Goal: Check status: Check status

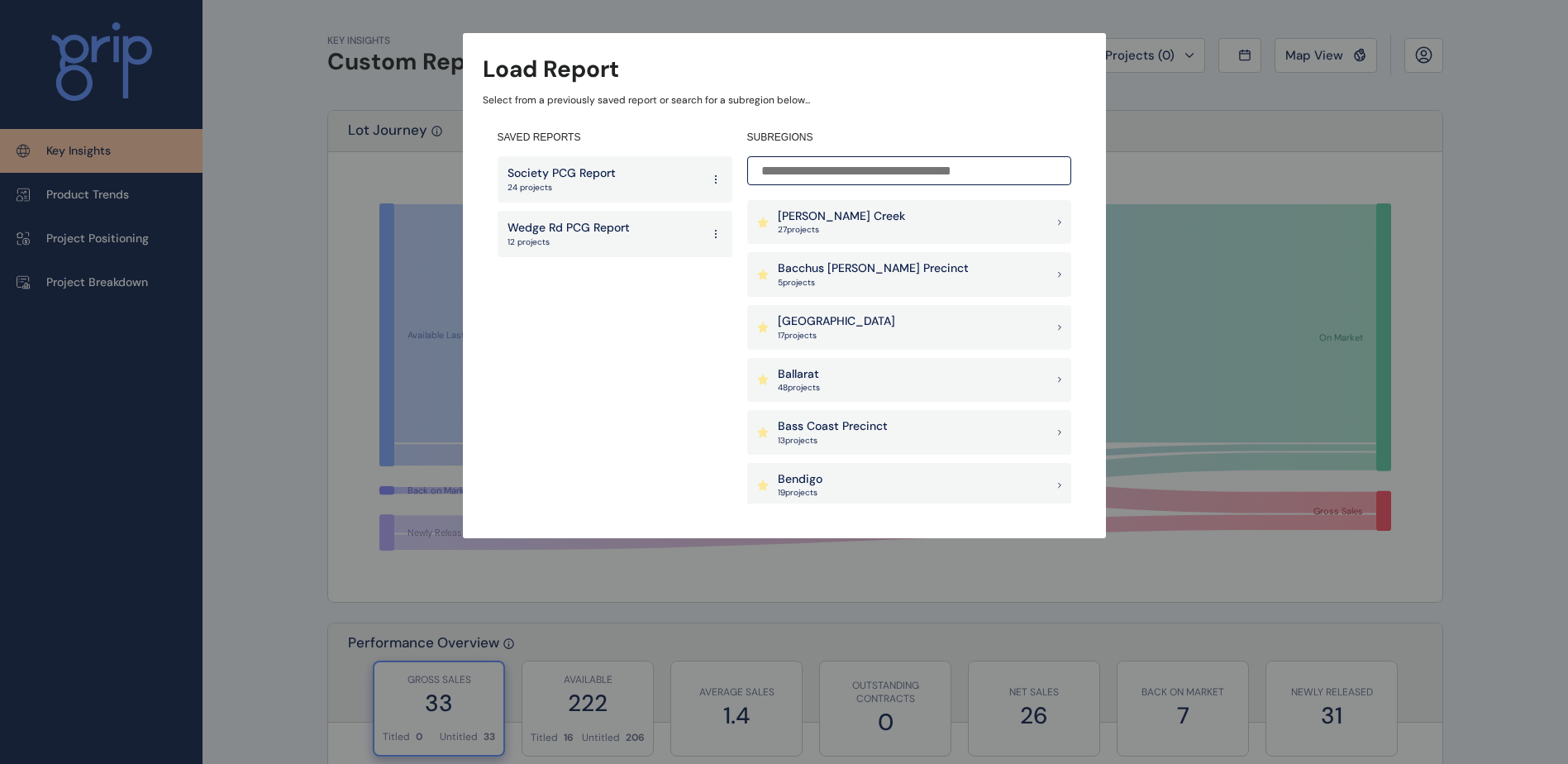
click at [610, 180] on p "Society PCG Report" at bounding box center [561, 174] width 108 height 16
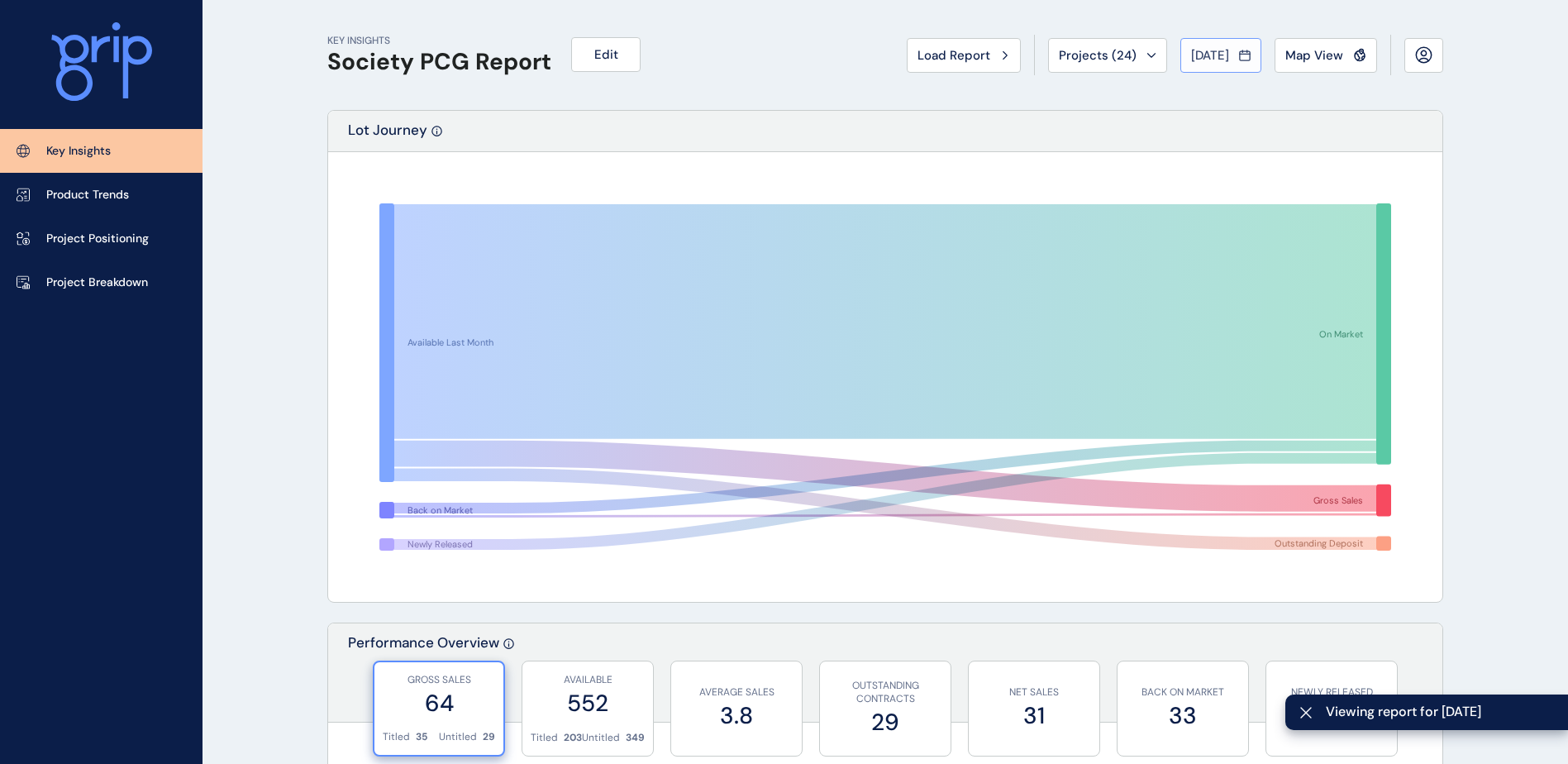
click at [1196, 67] on button "[DATE]" at bounding box center [1220, 55] width 81 height 35
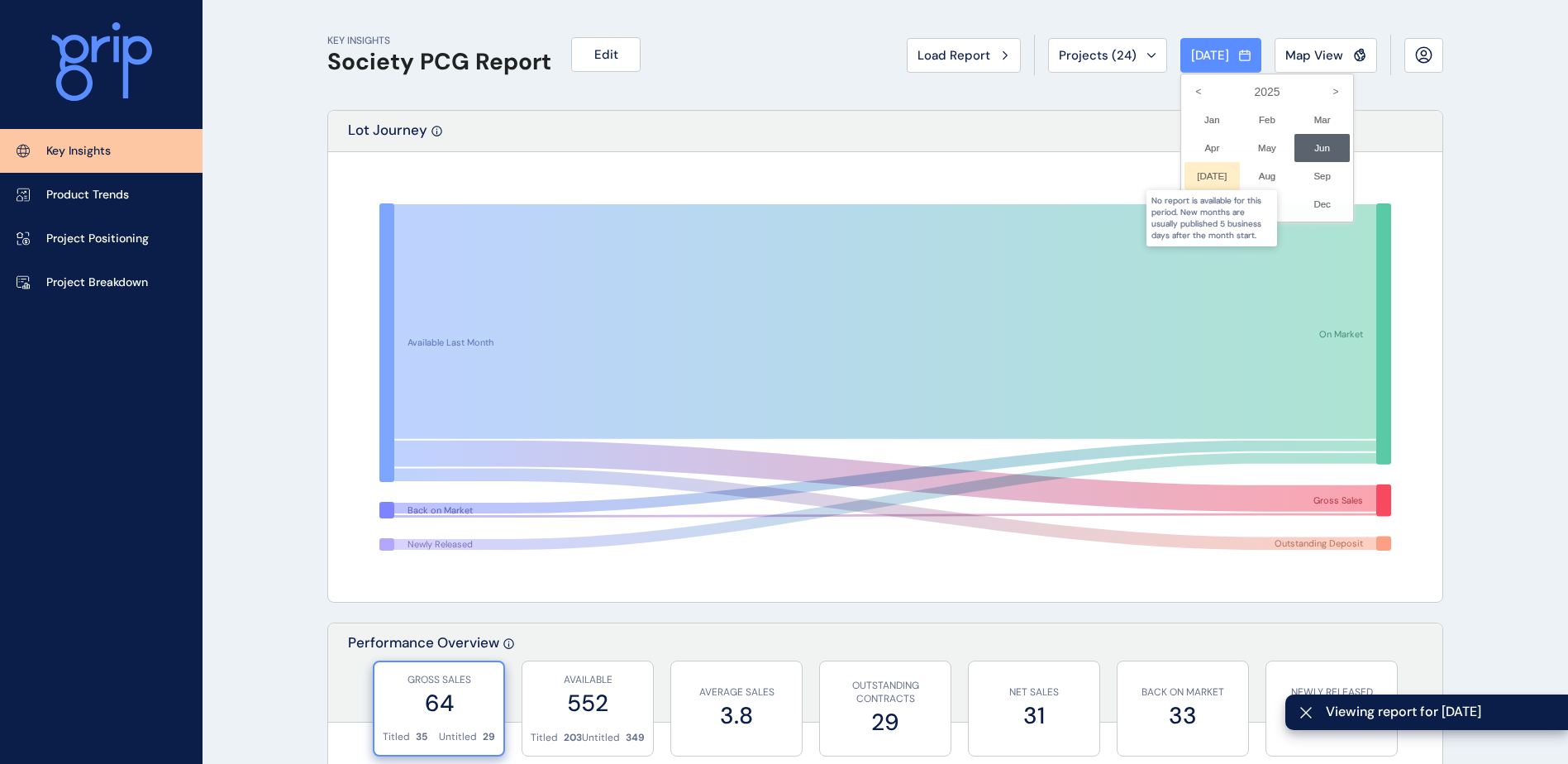
click at [1194, 172] on div at bounding box center [1212, 175] width 55 height 28
click at [1197, 175] on div at bounding box center [1212, 175] width 55 height 28
